Goal: Transaction & Acquisition: Purchase product/service

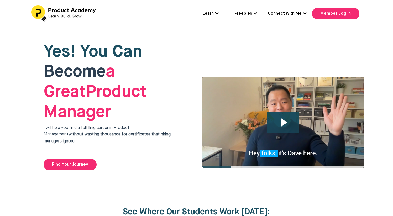
click at [337, 9] on link "Member Log In" at bounding box center [335, 14] width 47 height 12
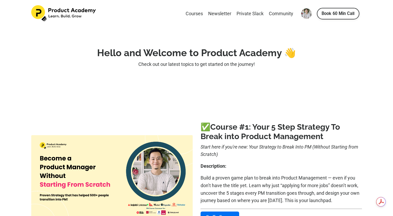
click at [255, 14] on link "Private Slack" at bounding box center [249, 14] width 27 height 8
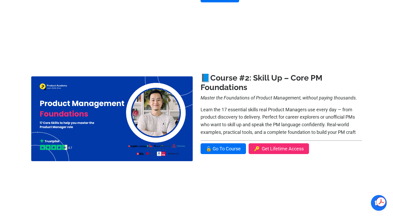
scroll to position [274, 0]
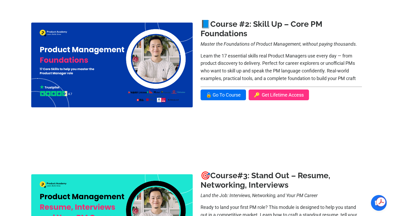
click at [278, 99] on link "🔑 Get Lifetime Access" at bounding box center [279, 94] width 60 height 11
click at [222, 97] on link "🔓 Go To Course" at bounding box center [222, 94] width 45 height 11
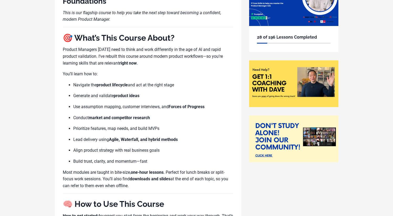
scroll to position [88, 0]
